Goal: Obtain resource: Obtain resource

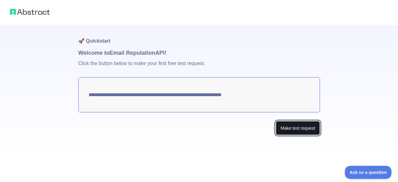
click at [298, 130] on button "Make test request" at bounding box center [298, 128] width 44 height 14
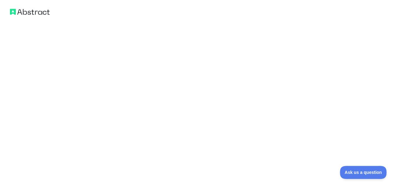
scroll to position [402, 0]
drag, startPoint x: 84, startPoint y: 97, endPoint x: 109, endPoint y: 144, distance: 53.4
copy code "{ "email_address" : "[EMAIL_ADDRESS][DOMAIN_NAME]" , "email_deliverability" : {…"
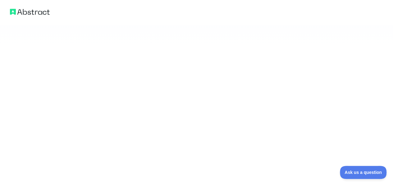
drag, startPoint x: 102, startPoint y: 149, endPoint x: 87, endPoint y: 144, distance: 16.0
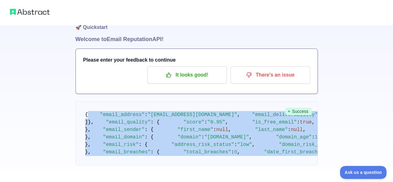
scroll to position [0, 0]
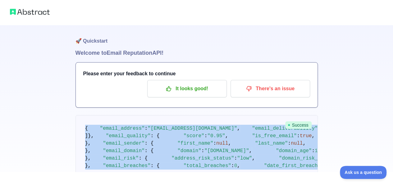
drag, startPoint x: 88, startPoint y: 144, endPoint x: 81, endPoint y: 131, distance: 15.0
click at [81, 131] on pre "{ "email_address" : "[EMAIL_ADDRESS][DOMAIN_NAME]" , "email_deliverability" : {…" at bounding box center [197, 147] width 243 height 64
copy code "{ "email_address" : "[EMAIL_ADDRESS][DOMAIN_NAME]" , "email_deliverability" : {…"
